Goal: Transaction & Acquisition: Purchase product/service

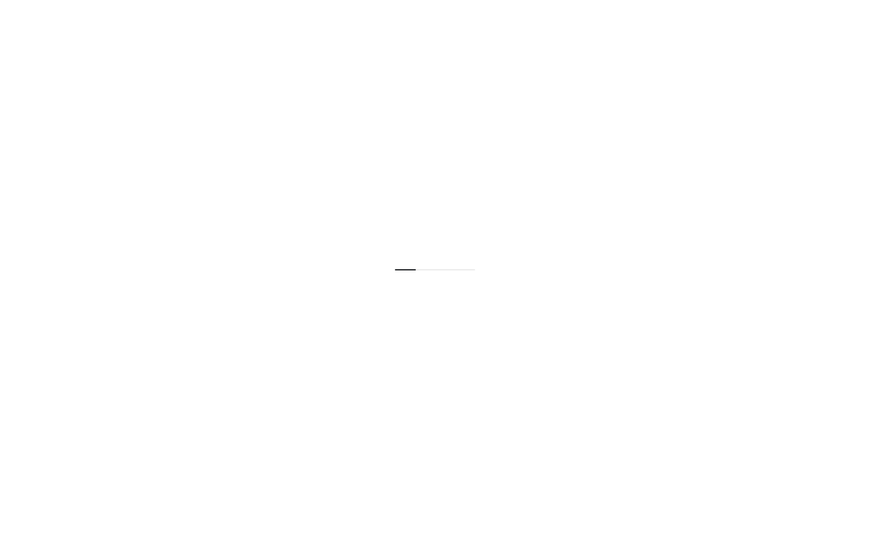
select select "**********"
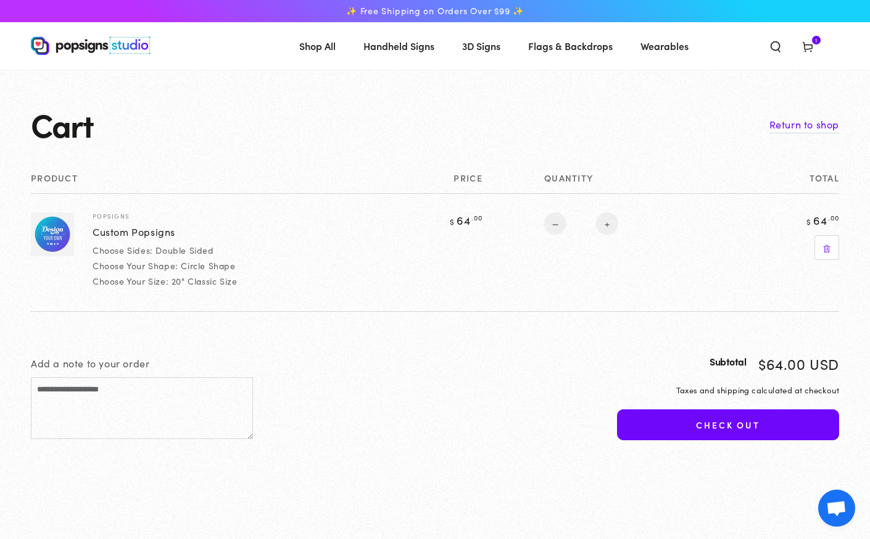
click at [603, 223] on button "Increase quantity for Custom Popsigns" at bounding box center [607, 223] width 22 height 22
type input "*"
click at [674, 416] on button "Check out" at bounding box center [728, 424] width 222 height 31
select select "**********"
click at [609, 217] on button "Increase quantity for Custom Popsigns" at bounding box center [607, 223] width 22 height 22
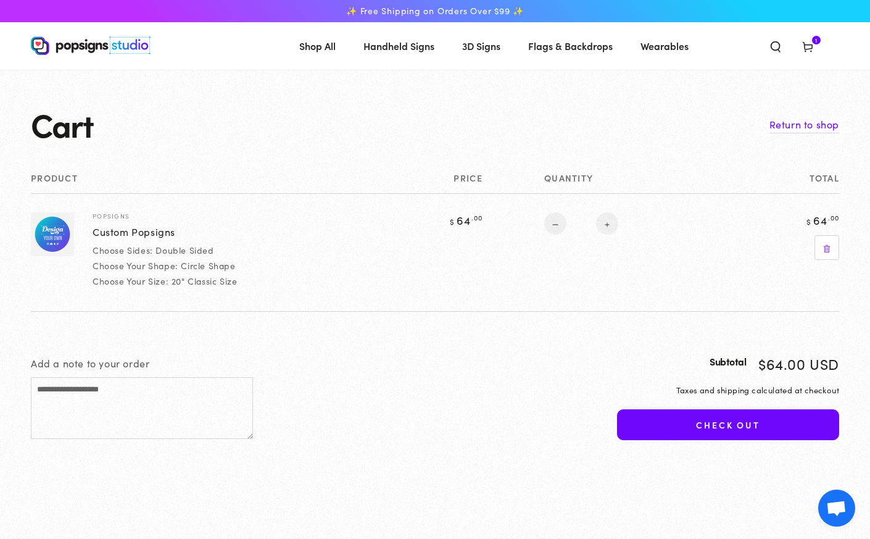
type input "*"
click at [609, 217] on form "Product Price Total Quantity Total Popsigns Custom Popsigns Choose Sides: Doubl…" at bounding box center [435, 242] width 809 height 139
click at [607, 223] on button "Increase quantity for Custom Popsigns" at bounding box center [604, 223] width 22 height 22
type input "*"
click at [755, 425] on button "Check out" at bounding box center [728, 424] width 222 height 31
